Goal: Use online tool/utility: Utilize a website feature to perform a specific function

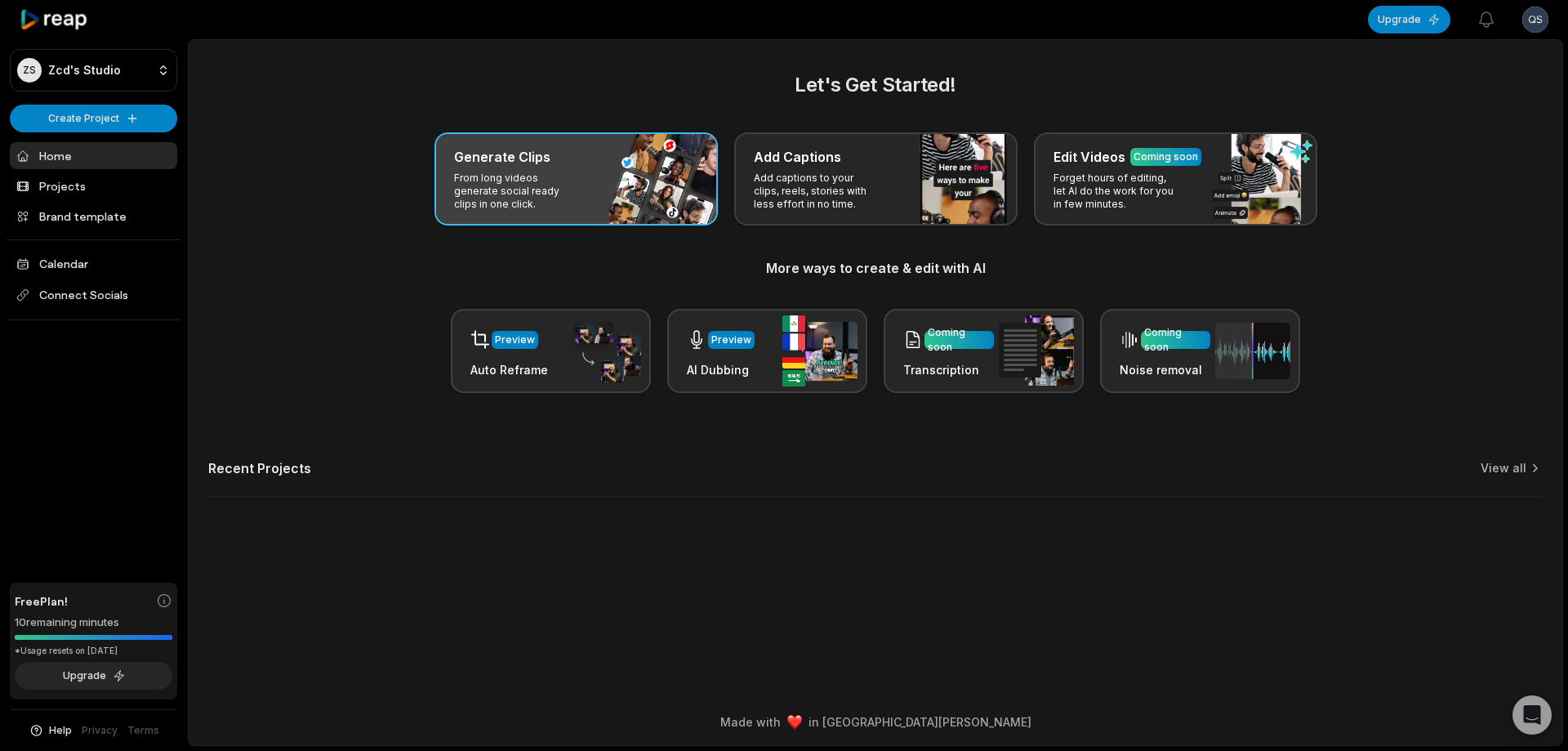
click at [634, 160] on div "Generate Clips" at bounding box center [576, 157] width 244 height 19
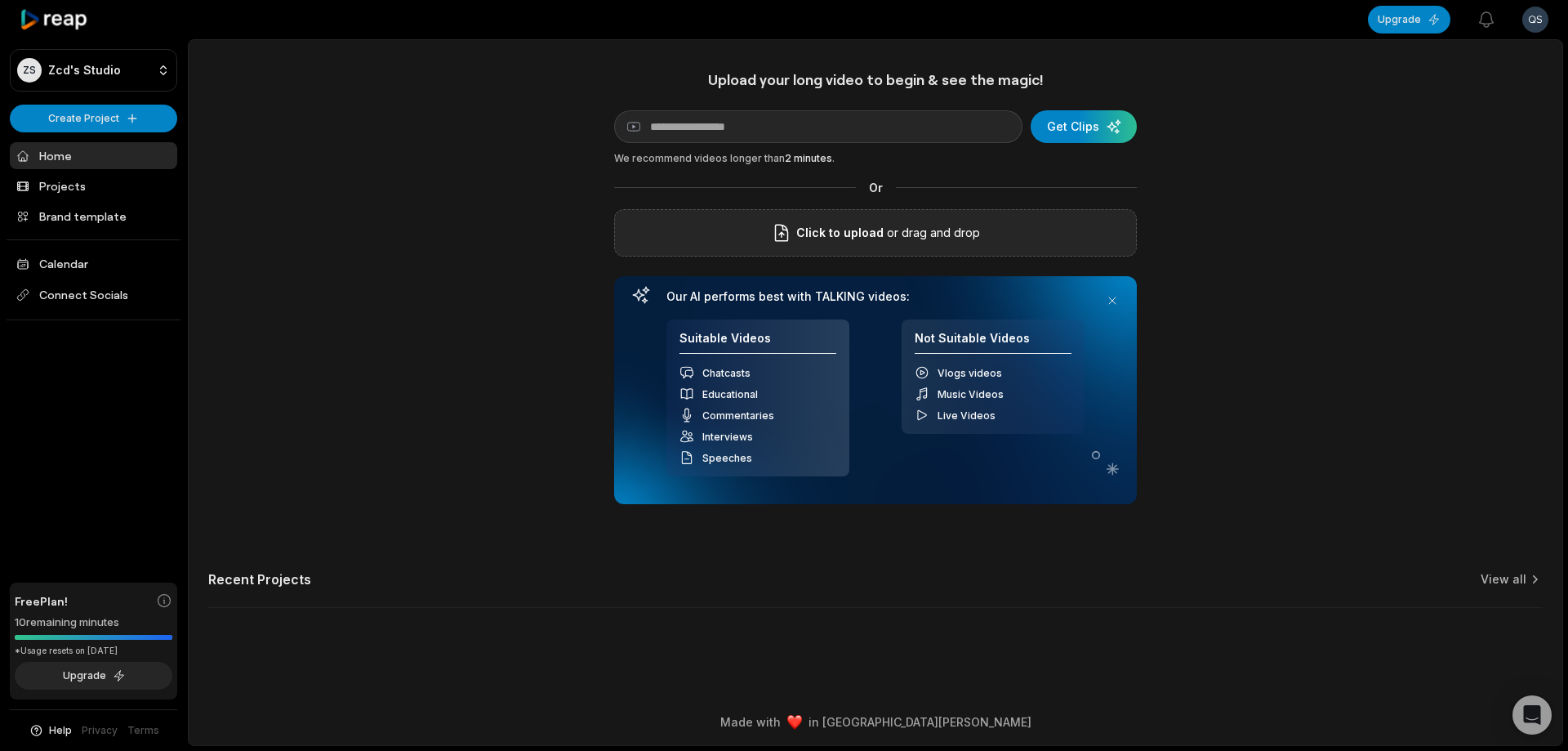
click at [897, 237] on p "or drag and drop" at bounding box center [932, 233] width 97 height 19
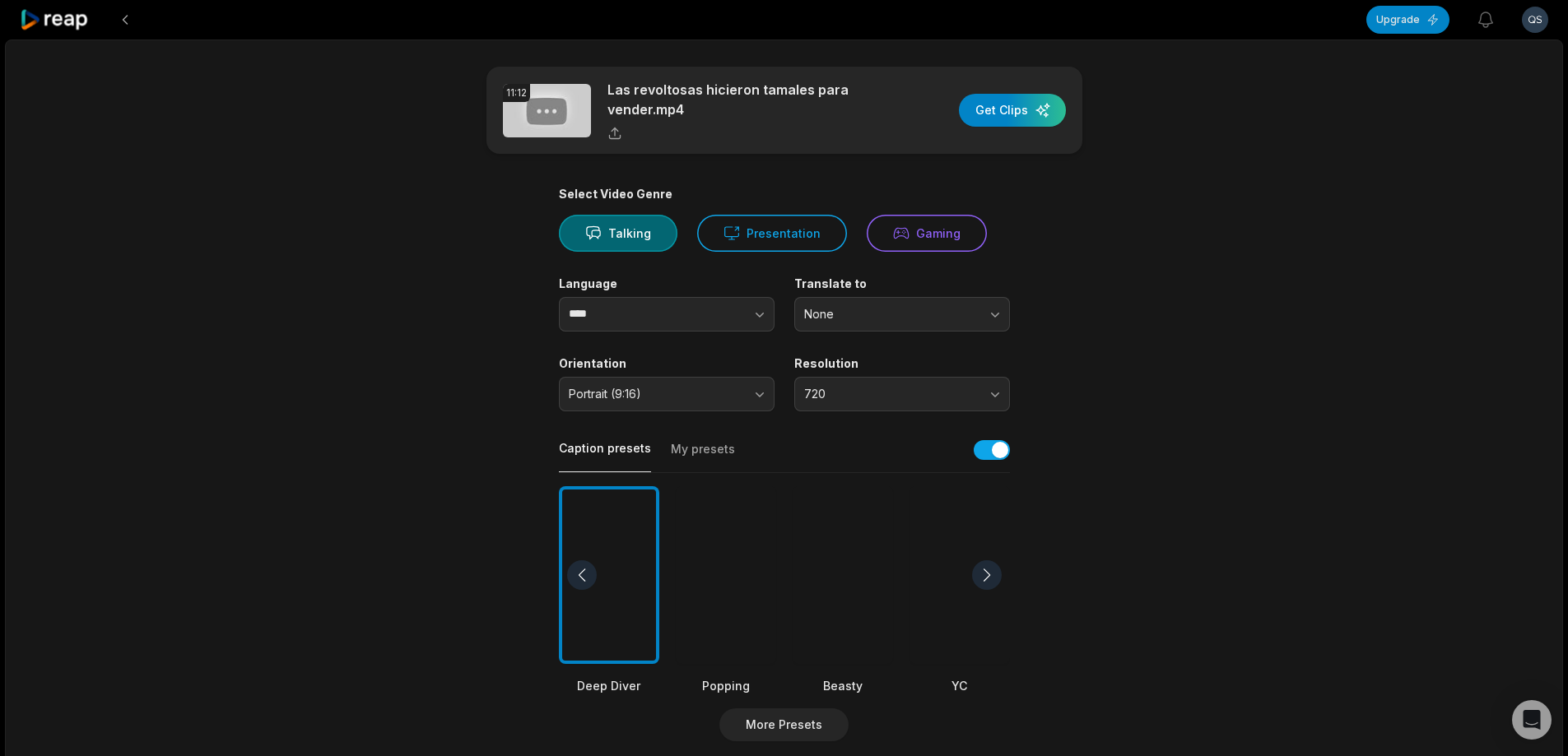
click at [832, 590] on div at bounding box center [842, 575] width 100 height 178
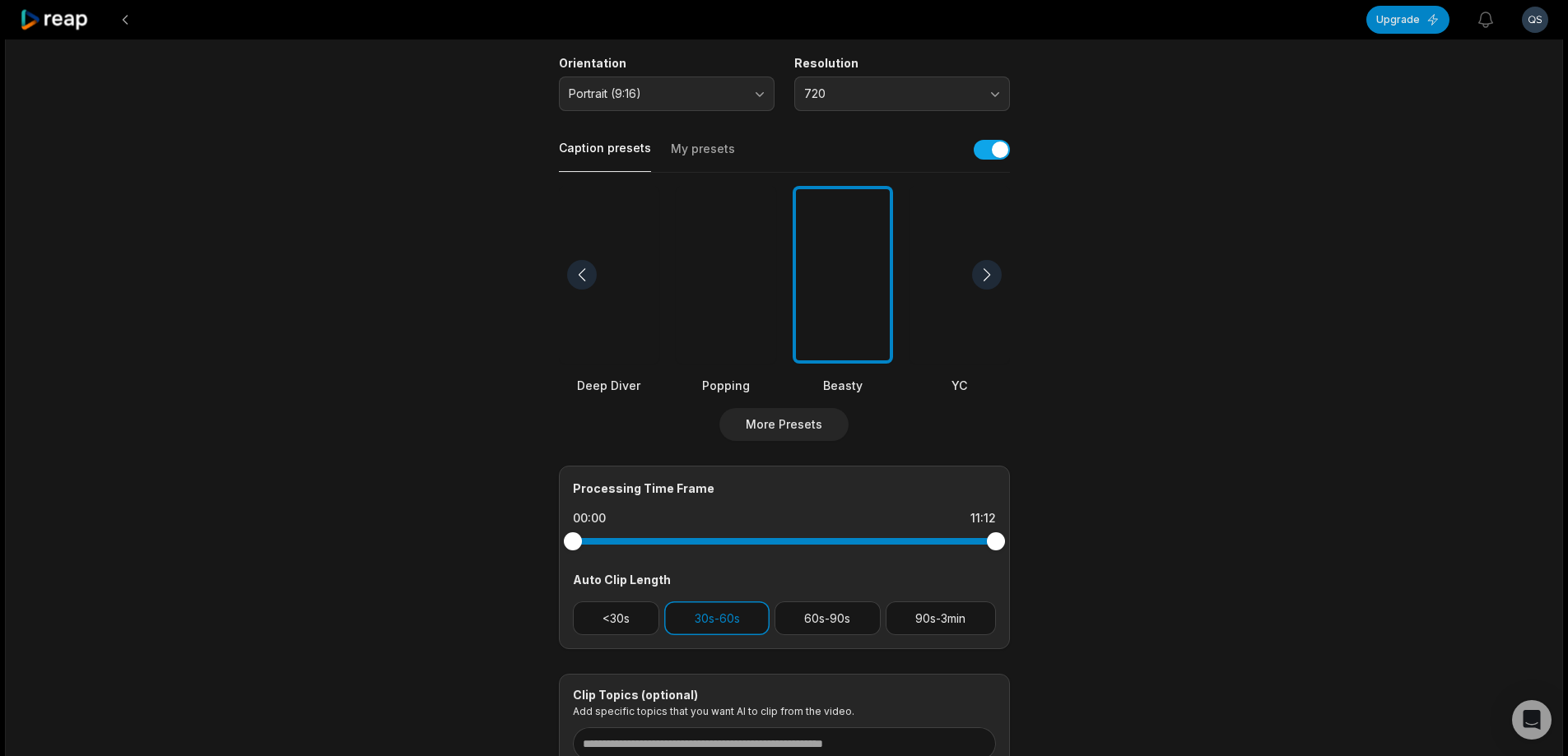
scroll to position [329, 0]
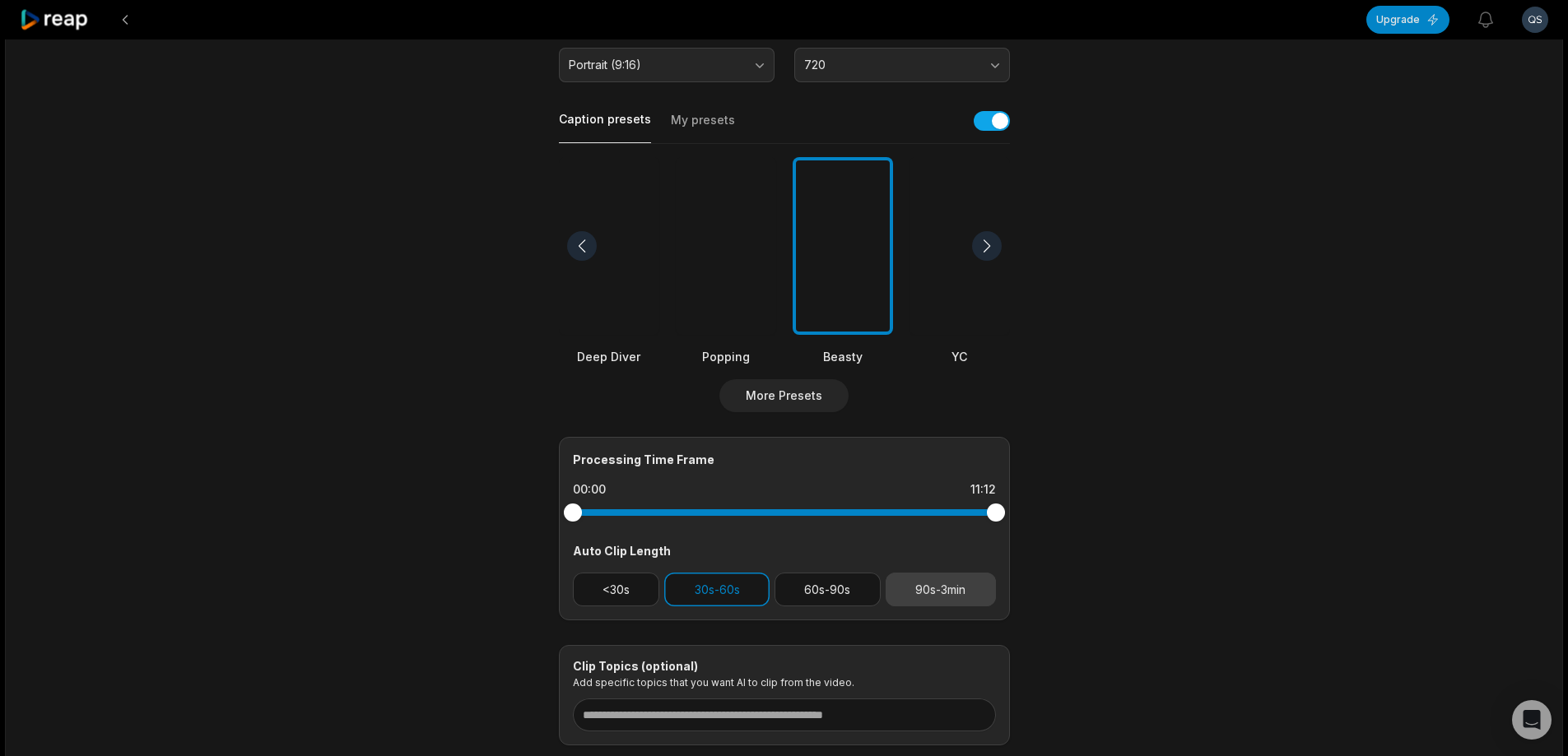
click at [939, 581] on button "90s-3min" at bounding box center [940, 589] width 110 height 34
click at [744, 585] on button "30s-60s" at bounding box center [716, 589] width 105 height 34
drag, startPoint x: 990, startPoint y: 515, endPoint x: 949, endPoint y: 515, distance: 41.0
click at [949, 515] on div at bounding box center [949, 512] width 19 height 19
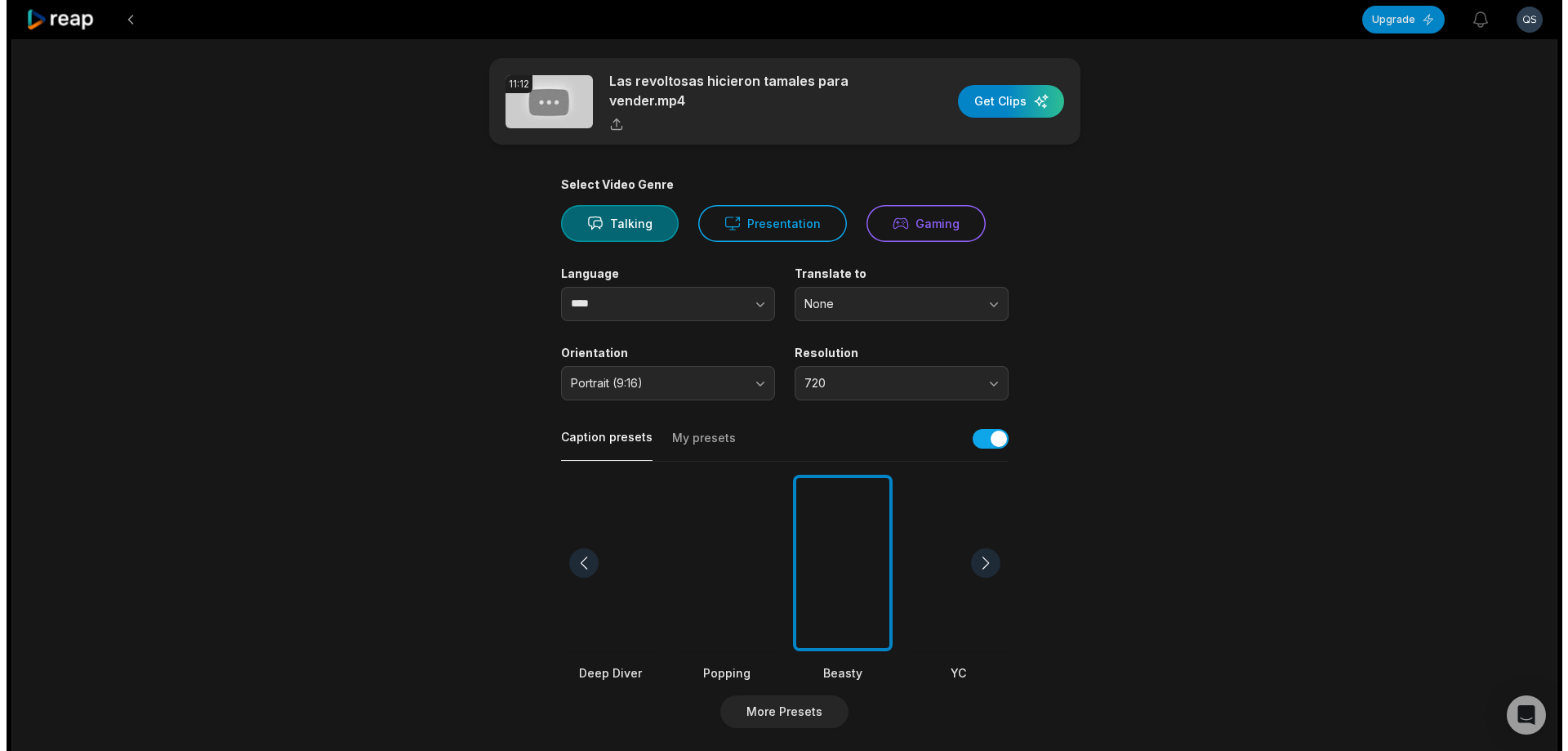
scroll to position [0, 0]
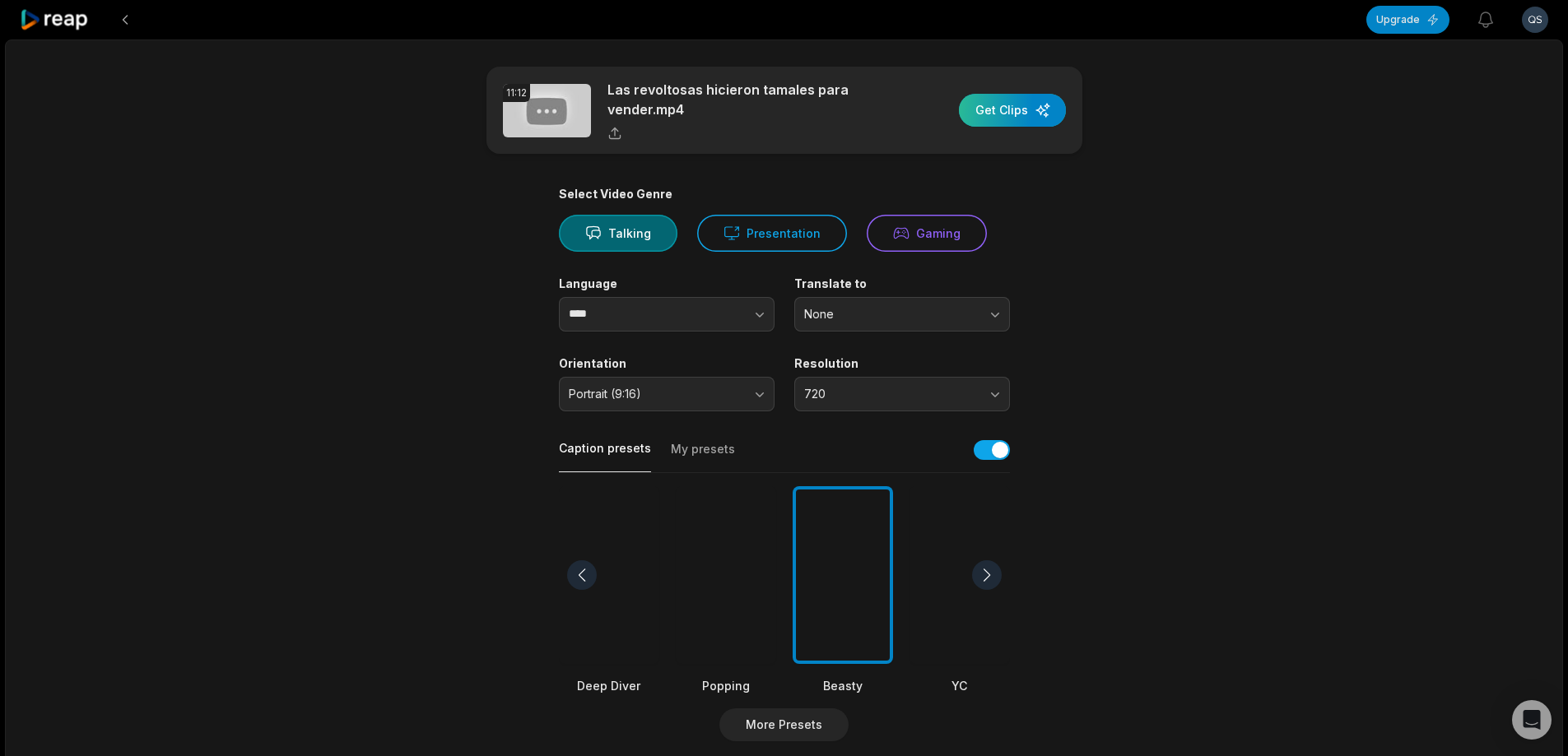
click at [1034, 113] on div "button" at bounding box center [1013, 110] width 107 height 33
